Goal: Navigation & Orientation: Understand site structure

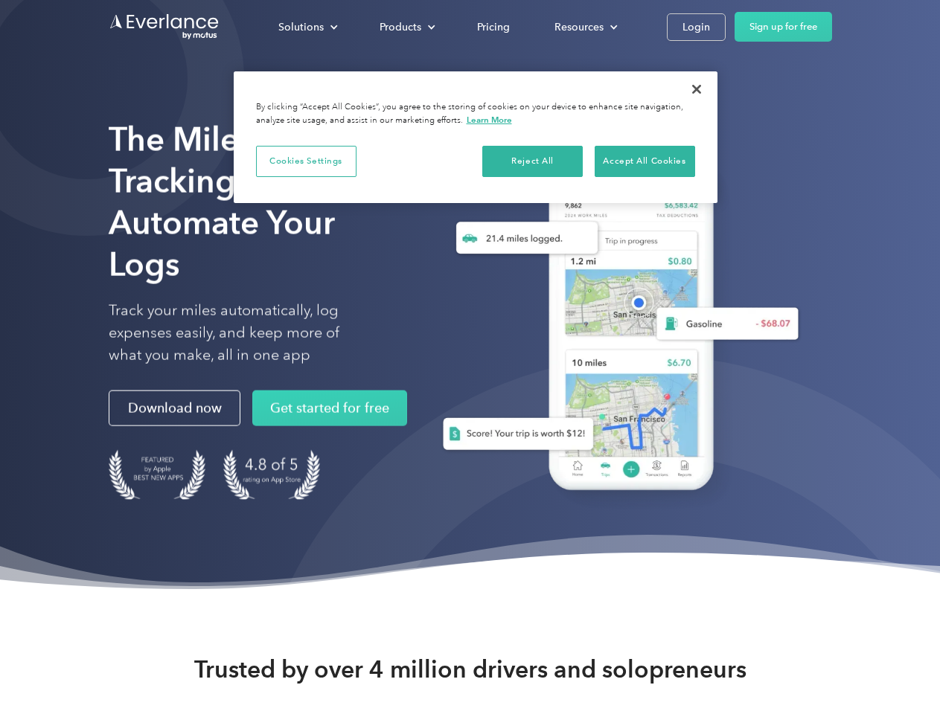
click at [307, 27] on div "Solutions" at bounding box center [300, 27] width 45 height 19
click at [406, 27] on div "Products" at bounding box center [400, 27] width 42 height 19
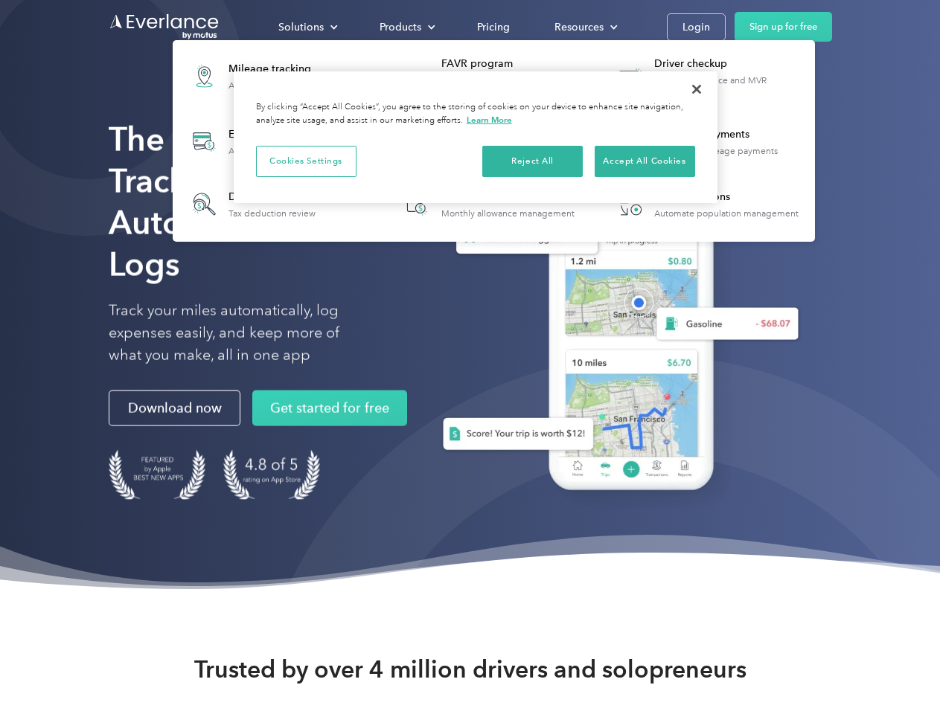
click at [584, 27] on div "Resources" at bounding box center [578, 27] width 49 height 19
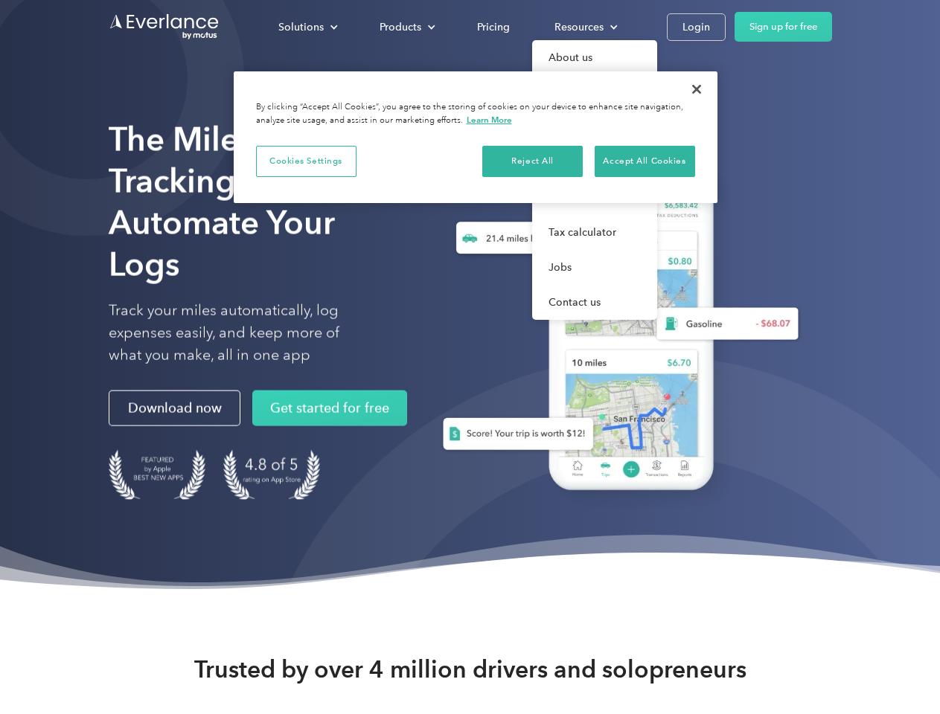
click at [306, 161] on button "Cookies Settings" at bounding box center [306, 161] width 100 height 31
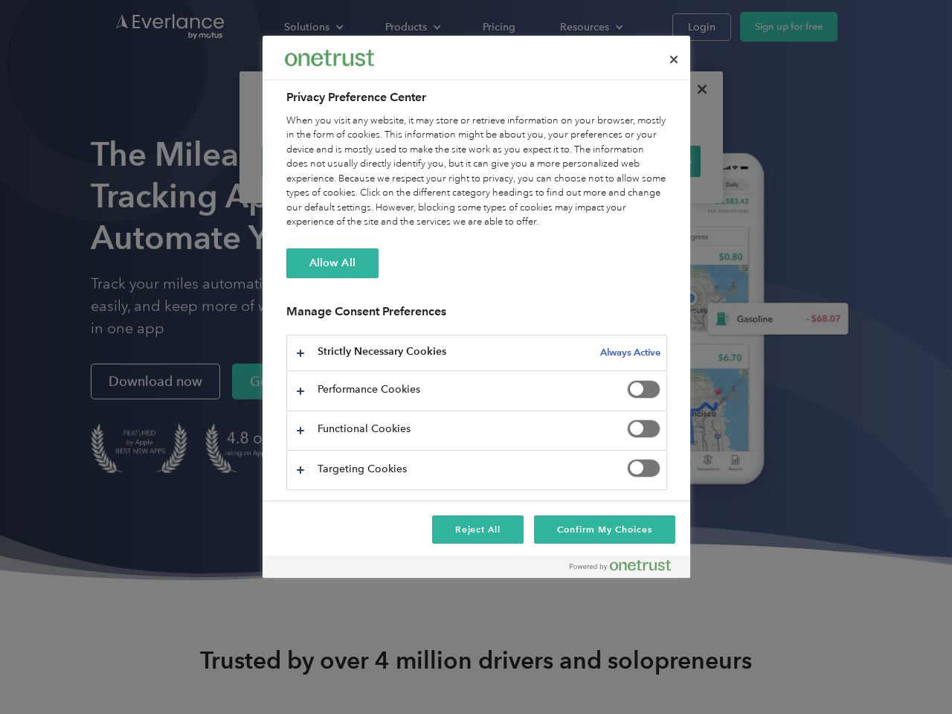
click at [533, 161] on div "When you visit any website, it may store or retrieve information on your browse…" at bounding box center [476, 172] width 381 height 116
click at [644, 161] on div "When you visit any website, it may store or retrieve information on your browse…" at bounding box center [476, 172] width 381 height 116
click at [696, 89] on div at bounding box center [476, 357] width 952 height 714
